Goal: Task Accomplishment & Management: Use online tool/utility

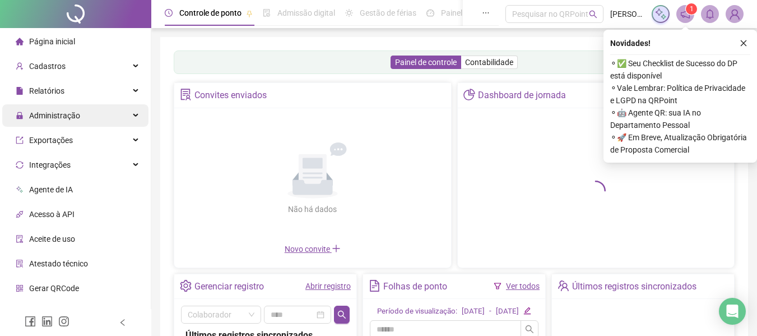
click at [45, 122] on span "Administração" at bounding box center [48, 115] width 64 height 22
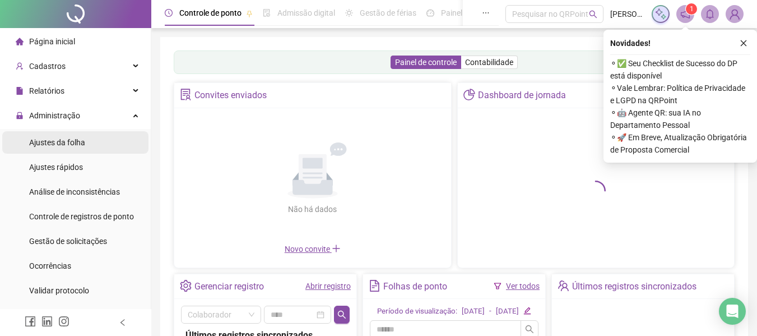
click at [48, 144] on span "Ajustes da folha" at bounding box center [57, 142] width 56 height 9
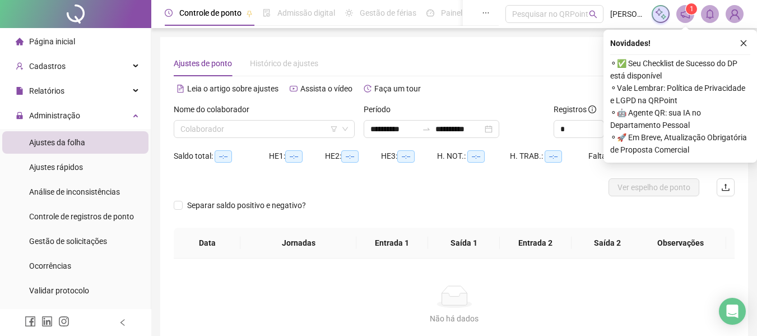
type input "**********"
click at [304, 119] on div "Nome do colaborador" at bounding box center [264, 111] width 181 height 17
click at [304, 122] on div "Nome do colaborador Colaborador" at bounding box center [264, 120] width 181 height 35
click at [305, 124] on input "search" at bounding box center [260, 129] width 158 height 17
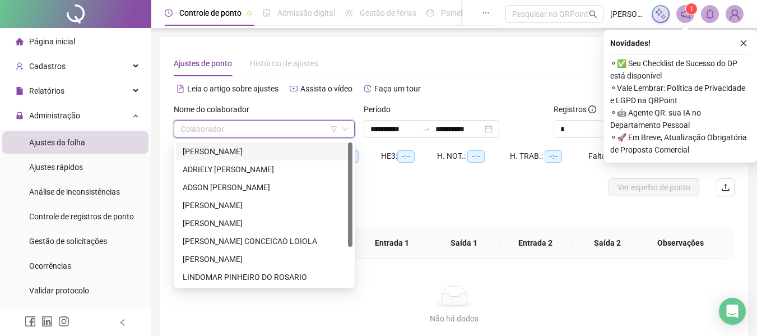
click at [270, 150] on div "[PERSON_NAME]" at bounding box center [264, 151] width 163 height 12
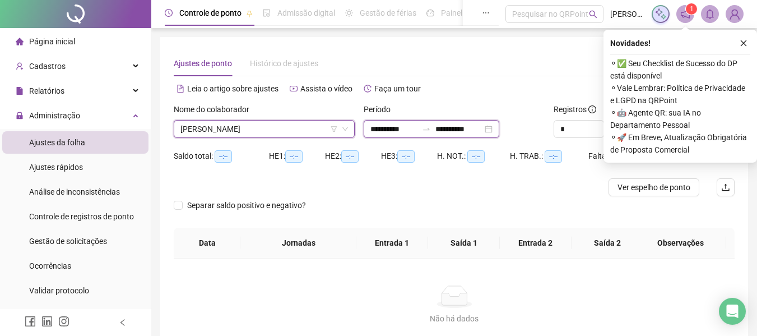
click at [393, 134] on input "**********" at bounding box center [394, 129] width 47 height 12
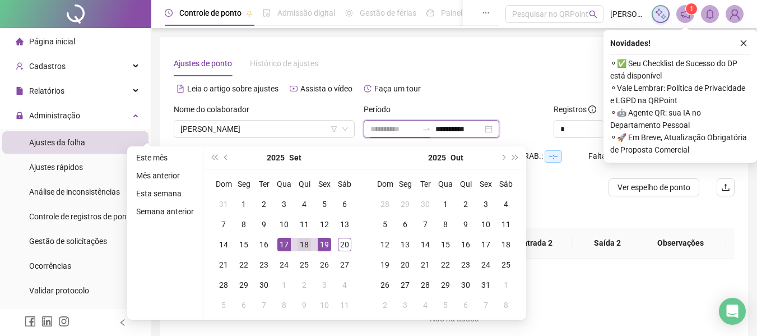
type input "**********"
click at [301, 243] on div "18" at bounding box center [304, 244] width 13 height 13
click at [325, 244] on div "19" at bounding box center [324, 244] width 13 height 13
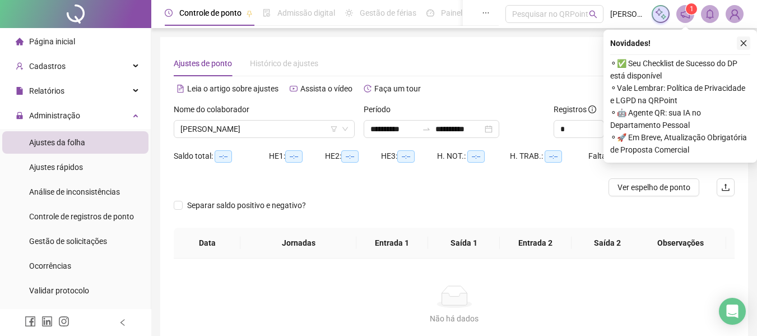
click at [742, 43] on icon "close" at bounding box center [744, 43] width 8 height 8
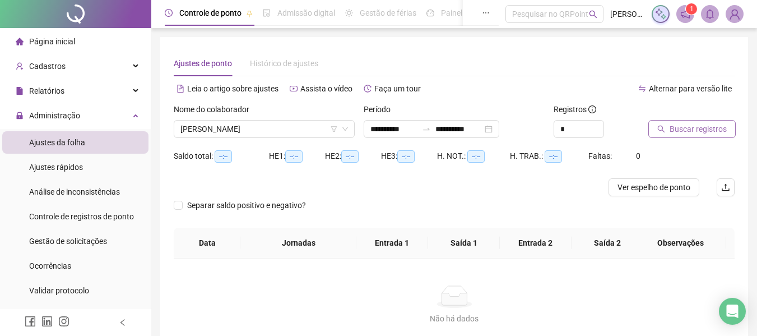
click at [685, 129] on span "Buscar registros" at bounding box center [698, 129] width 57 height 12
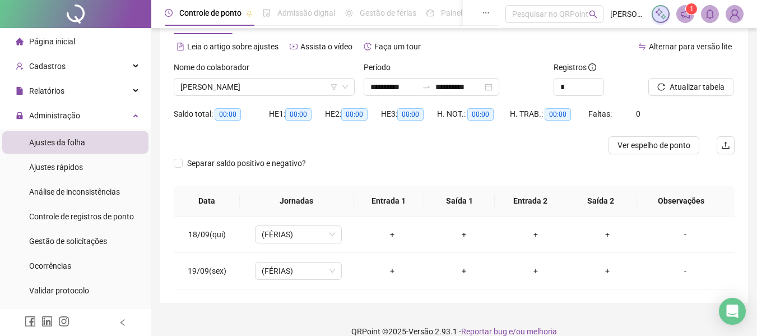
scroll to position [57, 0]
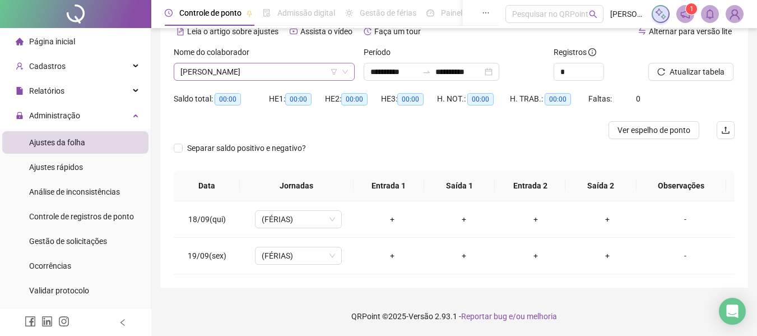
click at [257, 72] on span "[PERSON_NAME]" at bounding box center [265, 71] width 168 height 17
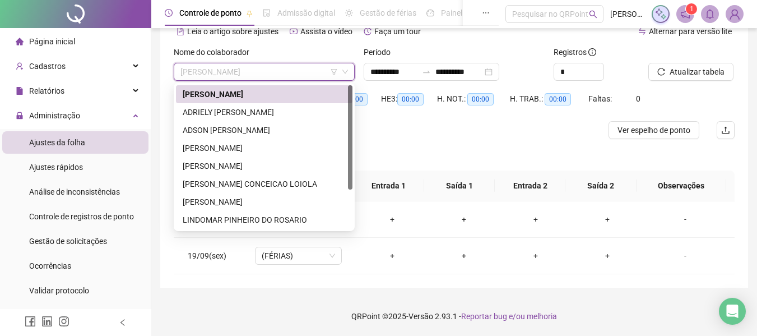
click at [257, 84] on div "134783 215143 [PERSON_NAME] [PERSON_NAME] [PERSON_NAME] [PERSON_NAME] DO [PERSO…" at bounding box center [264, 157] width 181 height 148
click at [250, 108] on div "ADRIELY [PERSON_NAME]" at bounding box center [264, 112] width 163 height 12
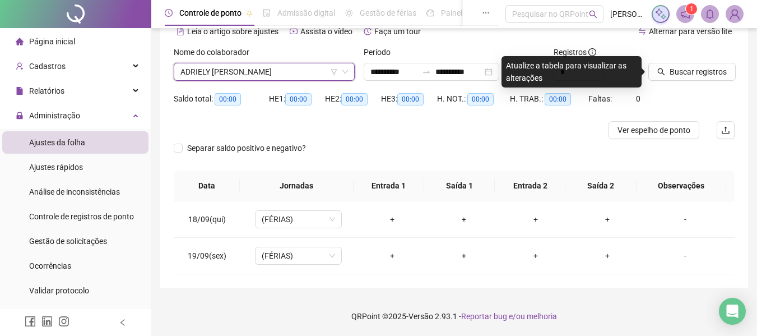
click at [694, 58] on div at bounding box center [678, 54] width 58 height 17
click at [691, 69] on span "Buscar registros" at bounding box center [698, 72] width 57 height 12
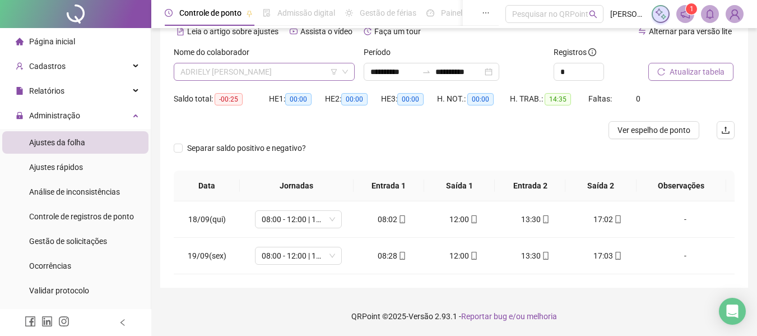
click at [262, 72] on span "ADRIELY [PERSON_NAME]" at bounding box center [265, 71] width 168 height 17
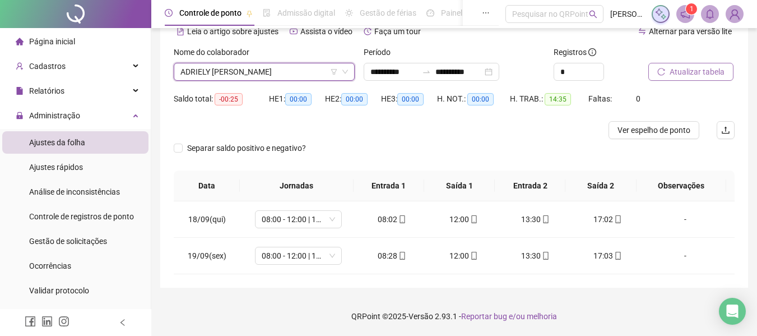
click at [262, 72] on span "ADRIELY [PERSON_NAME]" at bounding box center [265, 71] width 168 height 17
click at [275, 66] on span "ADRIELY [PERSON_NAME]" at bounding box center [265, 71] width 168 height 17
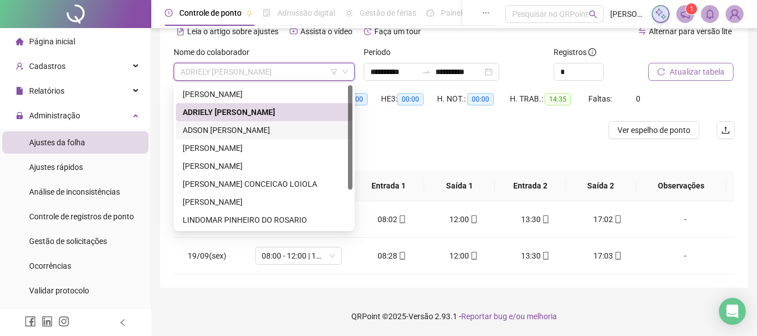
click at [281, 124] on div "ADSON [PERSON_NAME]" at bounding box center [264, 130] width 163 height 12
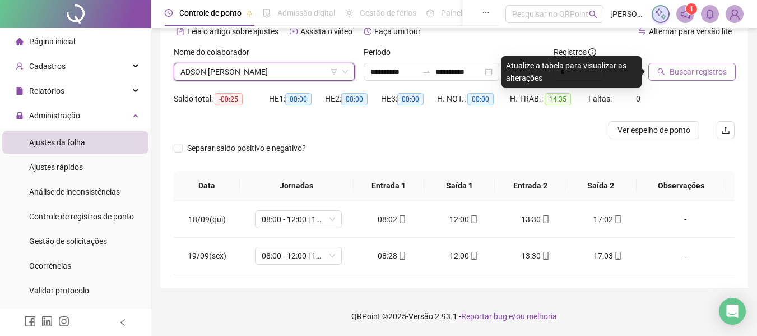
click at [718, 73] on span "Buscar registros" at bounding box center [698, 72] width 57 height 12
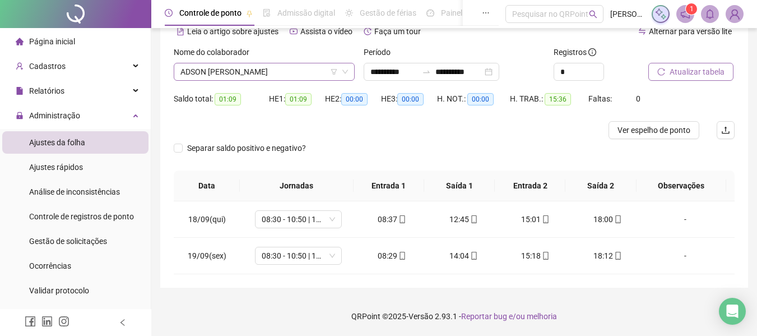
click at [285, 76] on span "ADSON [PERSON_NAME]" at bounding box center [265, 71] width 168 height 17
click at [290, 78] on span "ADSON [PERSON_NAME]" at bounding box center [265, 71] width 168 height 17
click at [292, 68] on span "ADSON [PERSON_NAME]" at bounding box center [265, 71] width 168 height 17
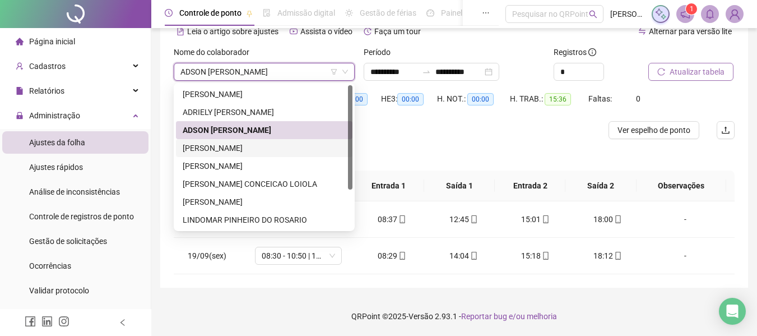
click at [453, 144] on div "Separar saldo positivo e negativo?" at bounding box center [454, 154] width 561 height 31
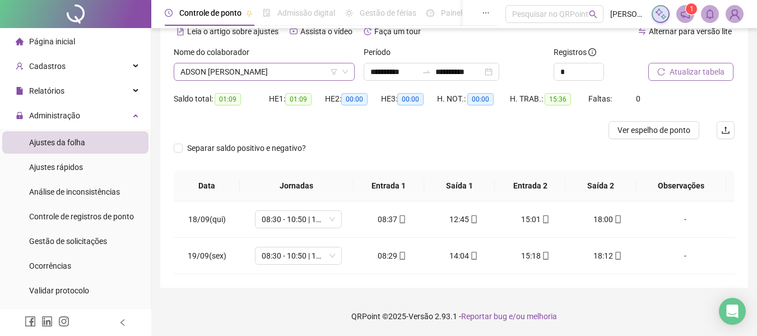
click at [212, 77] on span "ADSON [PERSON_NAME]" at bounding box center [265, 71] width 168 height 17
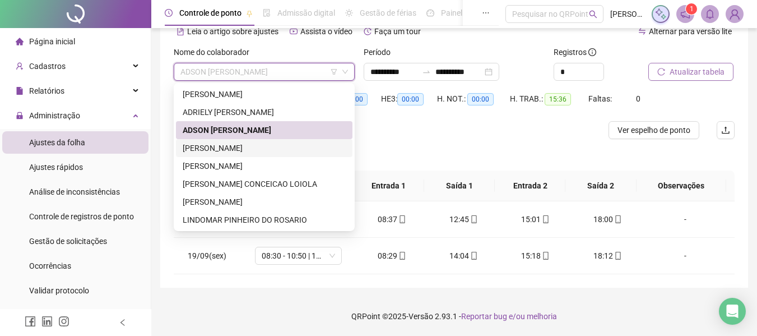
click at [279, 145] on div "[PERSON_NAME]" at bounding box center [264, 148] width 163 height 12
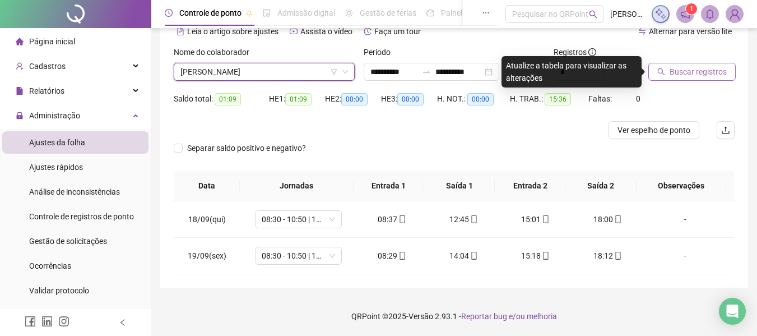
click at [678, 74] on span "Buscar registros" at bounding box center [698, 72] width 57 height 12
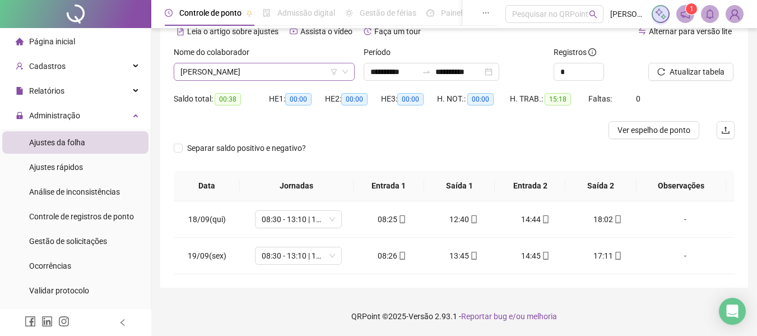
click at [243, 67] on span "[PERSON_NAME]" at bounding box center [265, 71] width 168 height 17
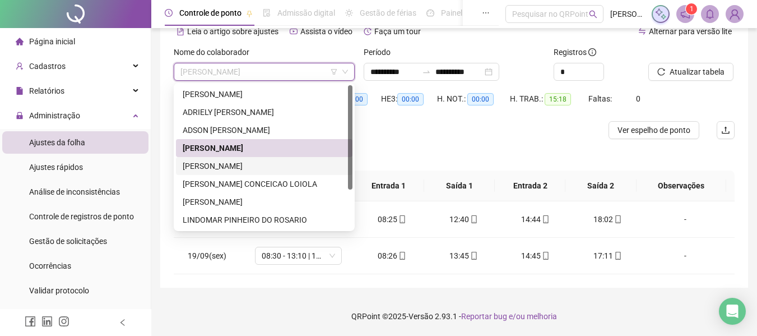
click at [235, 164] on div "[PERSON_NAME]" at bounding box center [264, 166] width 163 height 12
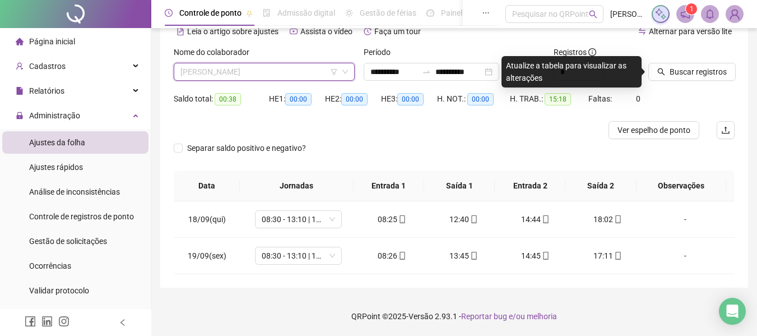
click at [236, 71] on span "[PERSON_NAME]" at bounding box center [265, 71] width 168 height 17
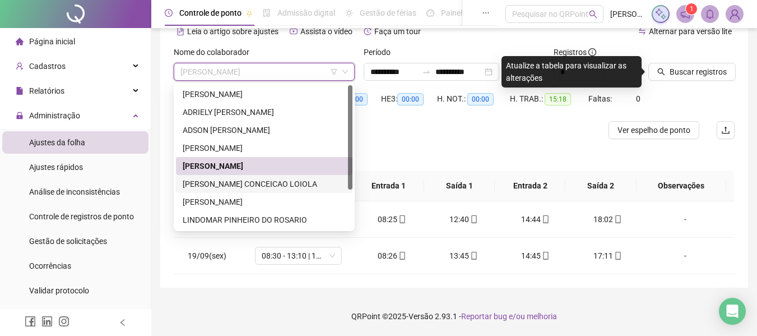
click at [257, 188] on div "[PERSON_NAME] CONCEICAO LOIOLA" at bounding box center [264, 184] width 163 height 12
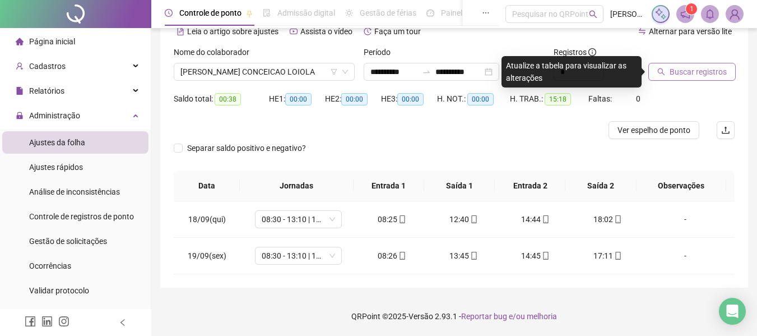
click at [691, 68] on span "Buscar registros" at bounding box center [698, 72] width 57 height 12
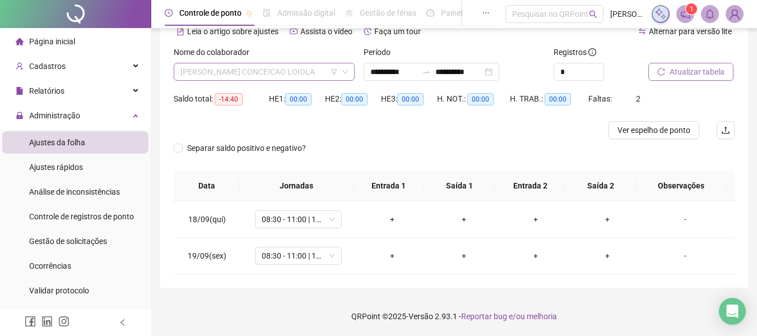
click at [281, 74] on span "[PERSON_NAME] CONCEICAO LOIOLA" at bounding box center [265, 71] width 168 height 17
click at [283, 73] on span "[PERSON_NAME] CONCEICAO LOIOLA" at bounding box center [265, 71] width 168 height 17
click at [275, 66] on span "[PERSON_NAME] CONCEICAO LOIOLA" at bounding box center [265, 71] width 168 height 17
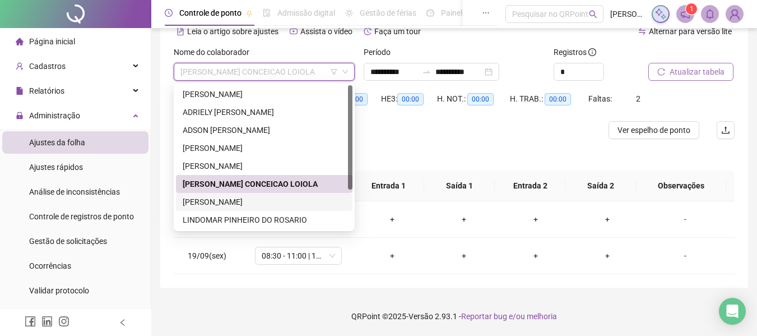
click at [264, 205] on div "[PERSON_NAME]" at bounding box center [264, 202] width 163 height 12
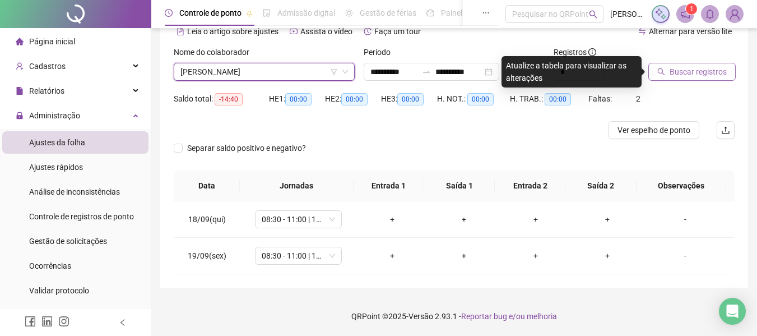
click at [705, 72] on span "Buscar registros" at bounding box center [698, 72] width 57 height 12
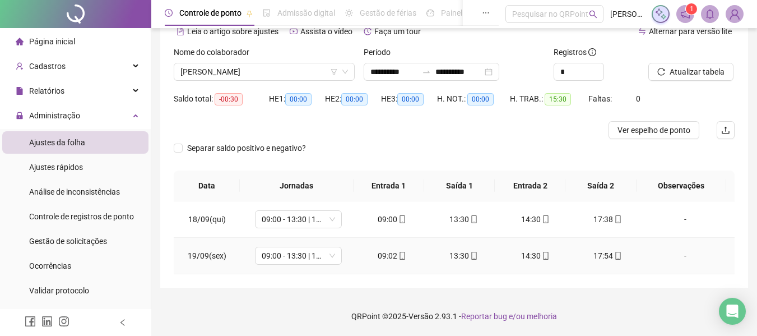
click at [615, 260] on div "17:54" at bounding box center [608, 255] width 54 height 12
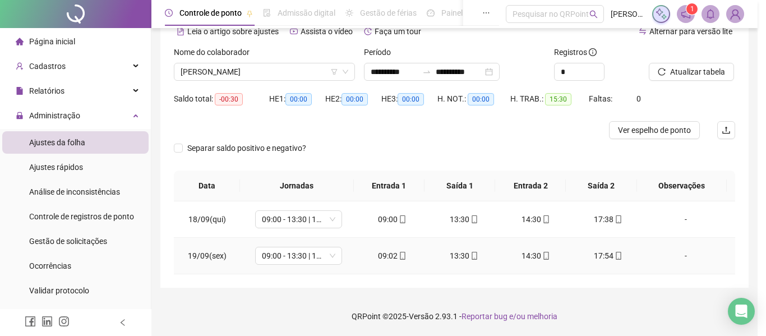
type input "**********"
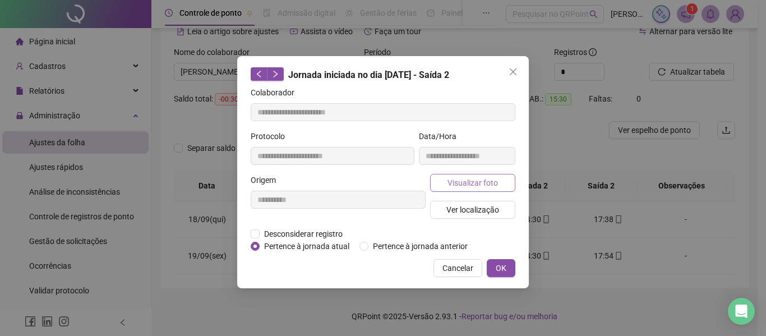
click at [470, 188] on span "Visualizar foto" at bounding box center [472, 183] width 50 height 12
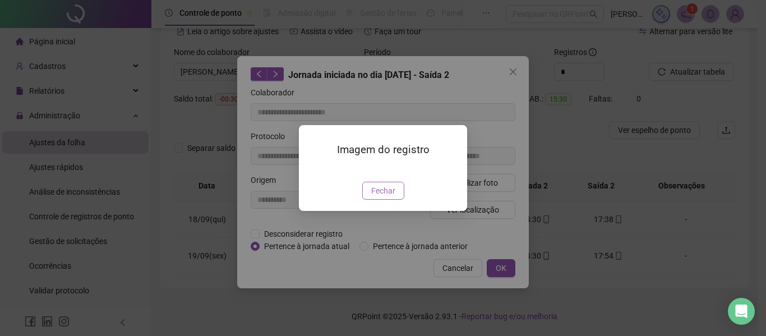
click at [389, 197] on span "Fechar" at bounding box center [383, 190] width 24 height 12
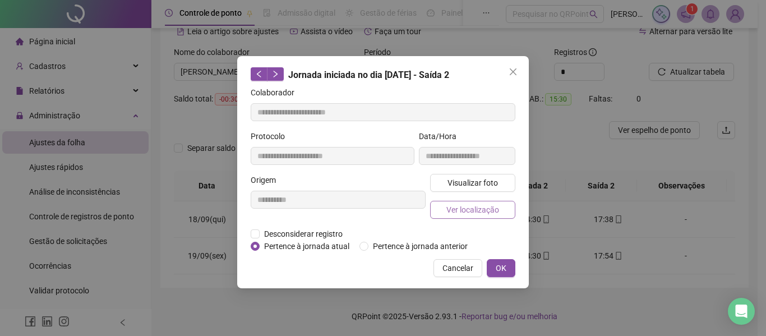
click at [436, 211] on button "Ver localização" at bounding box center [472, 210] width 85 height 18
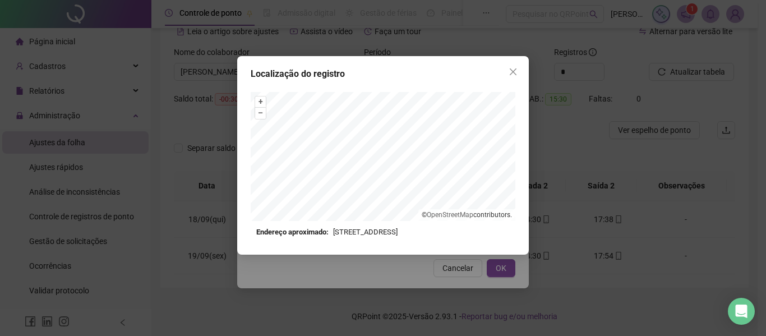
drag, startPoint x: 512, startPoint y: 65, endPoint x: 514, endPoint y: 73, distance: 8.2
click at [514, 73] on button "Close" at bounding box center [513, 72] width 18 height 18
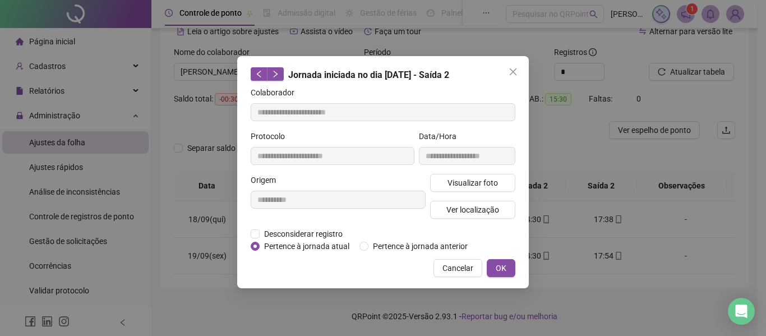
click at [512, 70] on icon "close" at bounding box center [513, 71] width 9 height 9
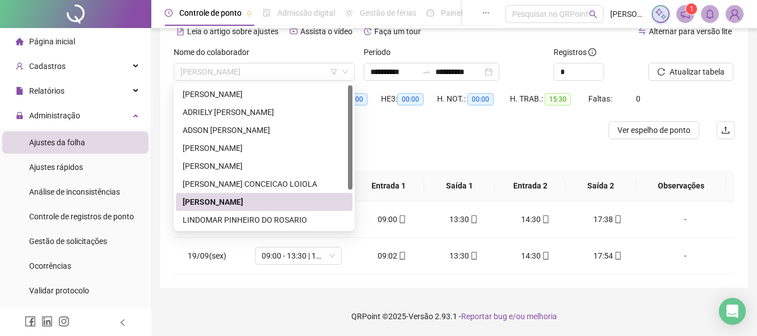
drag, startPoint x: 232, startPoint y: 76, endPoint x: 229, endPoint y: 93, distance: 16.5
click at [232, 81] on div "Nome do colaborador [PERSON_NAME]" at bounding box center [264, 68] width 190 height 44
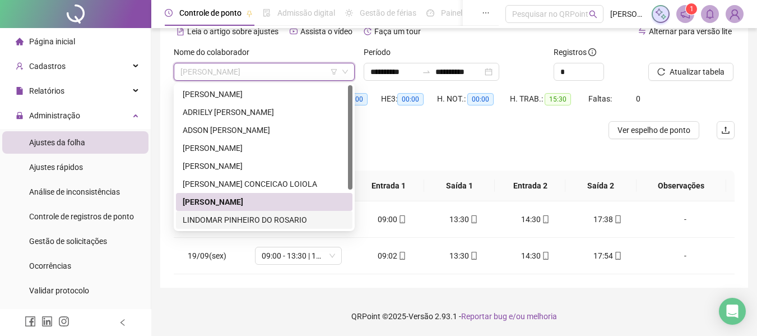
click at [280, 219] on div "LINDOMAR PINHEIRO DO ROSARIO" at bounding box center [264, 220] width 163 height 12
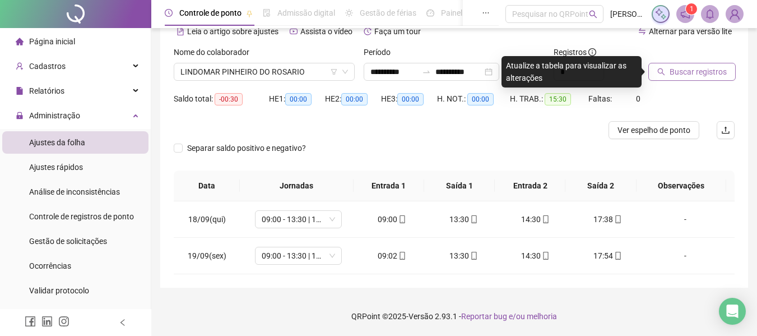
click at [704, 75] on span "Buscar registros" at bounding box center [698, 72] width 57 height 12
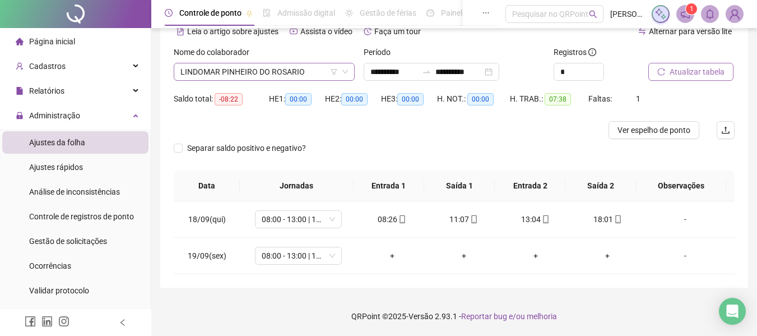
click at [257, 69] on span "LINDOMAR PINHEIRO DO ROSARIO" at bounding box center [265, 71] width 168 height 17
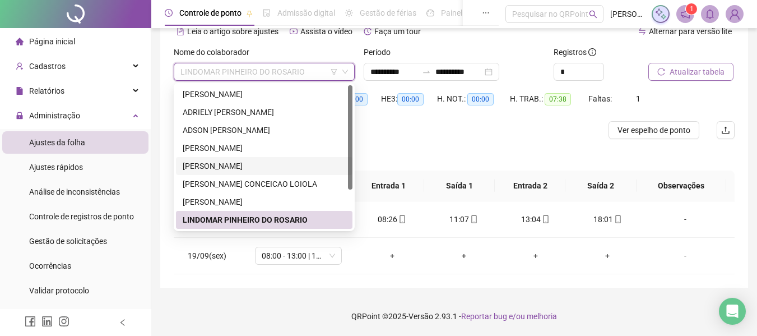
scroll to position [54, 0]
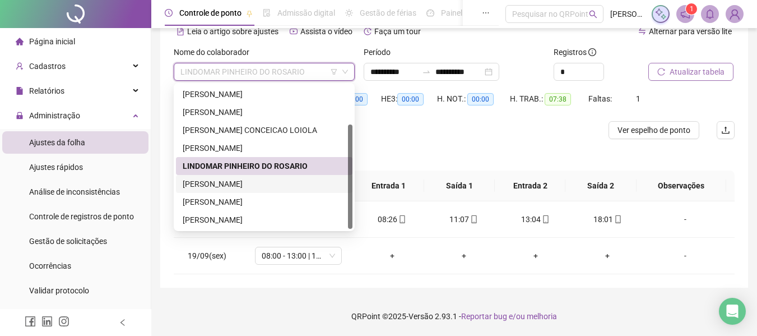
click at [227, 180] on div "[PERSON_NAME]" at bounding box center [264, 184] width 163 height 12
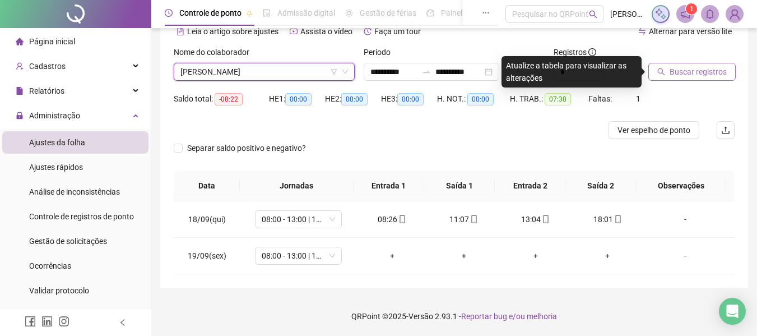
click at [654, 69] on button "Buscar registros" at bounding box center [692, 72] width 87 height 18
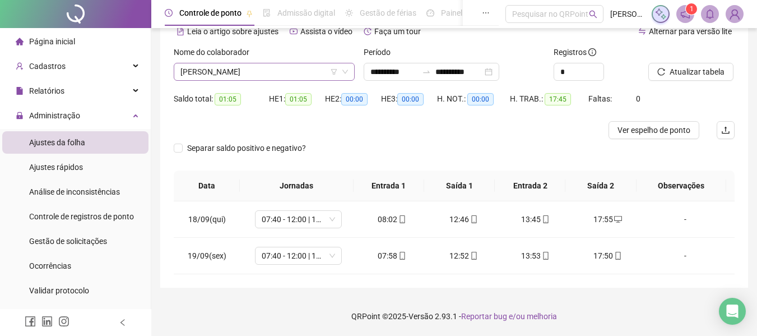
click at [307, 73] on span "[PERSON_NAME]" at bounding box center [265, 71] width 168 height 17
click at [363, 109] on div "HE 2: 00:00" at bounding box center [353, 105] width 56 height 31
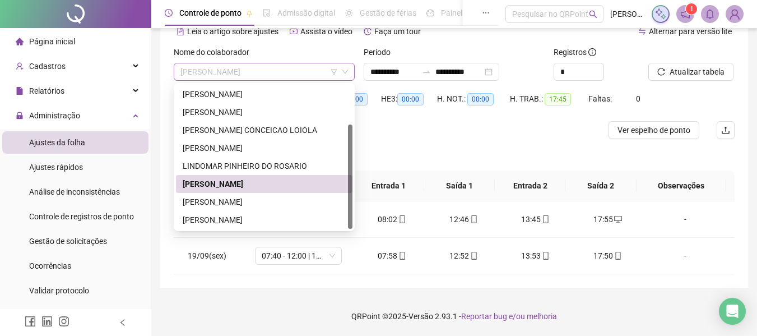
click at [311, 70] on span "[PERSON_NAME]" at bounding box center [265, 71] width 168 height 17
click at [268, 200] on div "[PERSON_NAME]" at bounding box center [264, 202] width 163 height 12
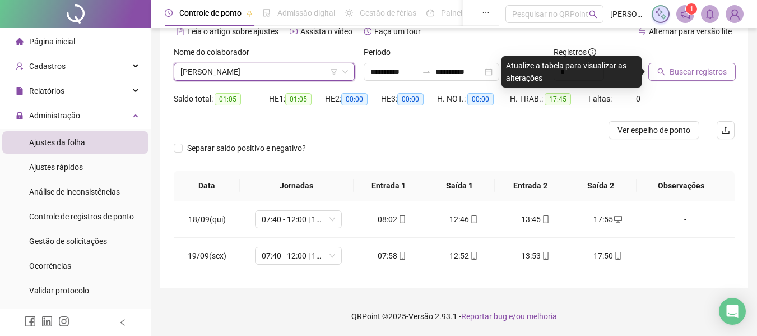
click at [690, 71] on span "Buscar registros" at bounding box center [698, 72] width 57 height 12
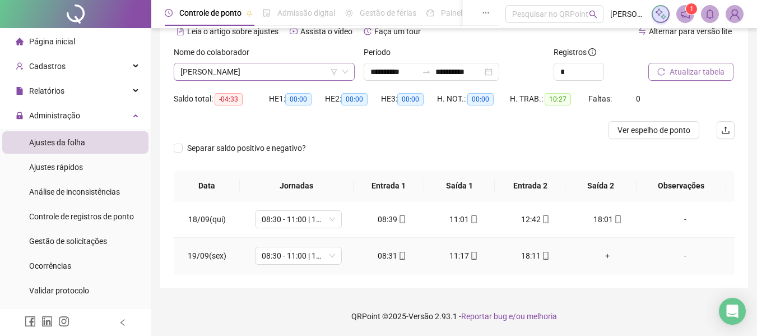
drag, startPoint x: 459, startPoint y: 238, endPoint x: 315, endPoint y: 73, distance: 218.9
click at [315, 73] on span "[PERSON_NAME]" at bounding box center [265, 71] width 168 height 17
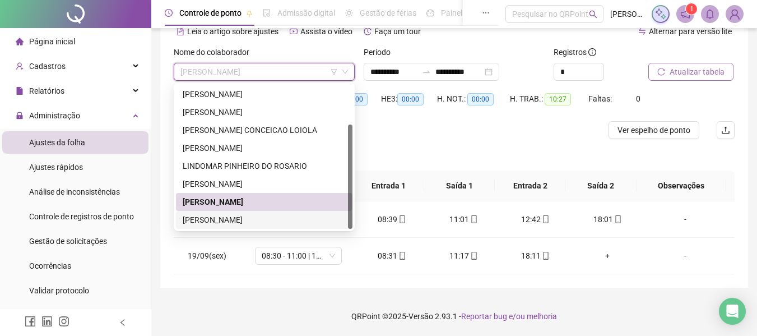
click at [279, 215] on div "[PERSON_NAME]" at bounding box center [264, 220] width 163 height 12
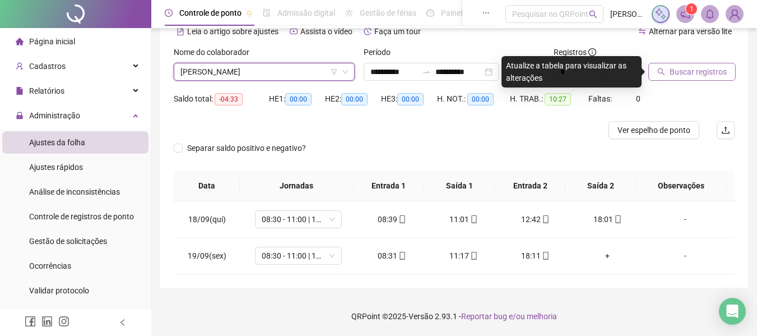
click at [707, 61] on div "Buscar registros" at bounding box center [692, 63] width 86 height 35
click at [706, 72] on span "Buscar registros" at bounding box center [698, 72] width 57 height 12
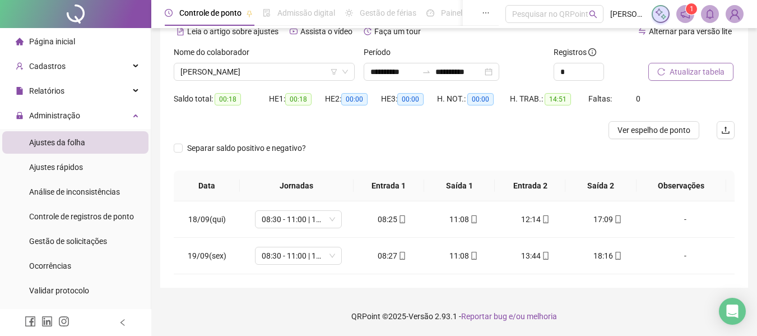
click at [649, 63] on button "Atualizar tabela" at bounding box center [691, 72] width 85 height 18
